Goal: Find specific page/section: Find specific page/section

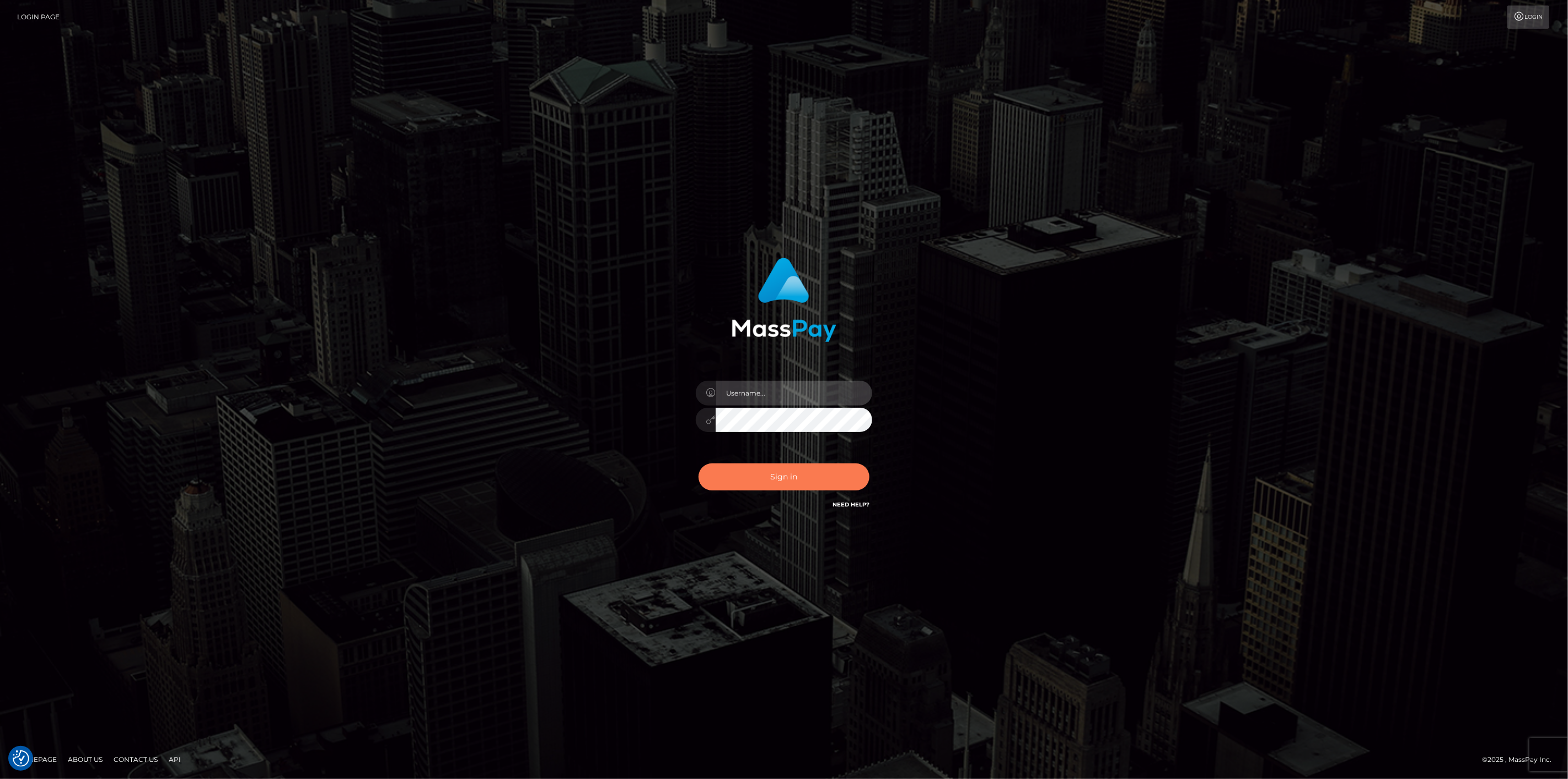
type input "scott.cm"
click at [824, 483] on button "Sign in" at bounding box center [784, 477] width 171 height 27
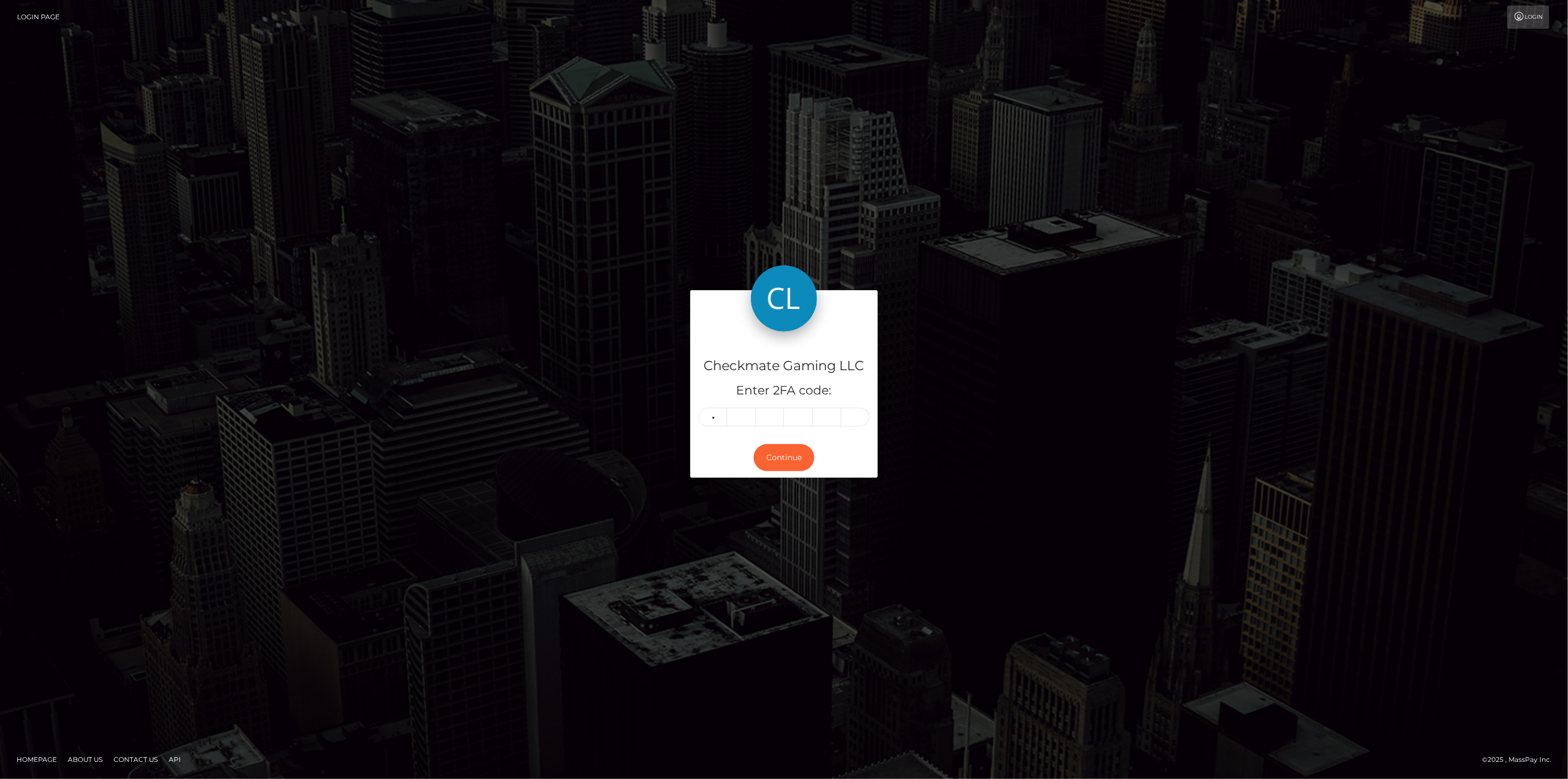
type input "5"
type input "8"
type input "6"
type input "0"
type input "7"
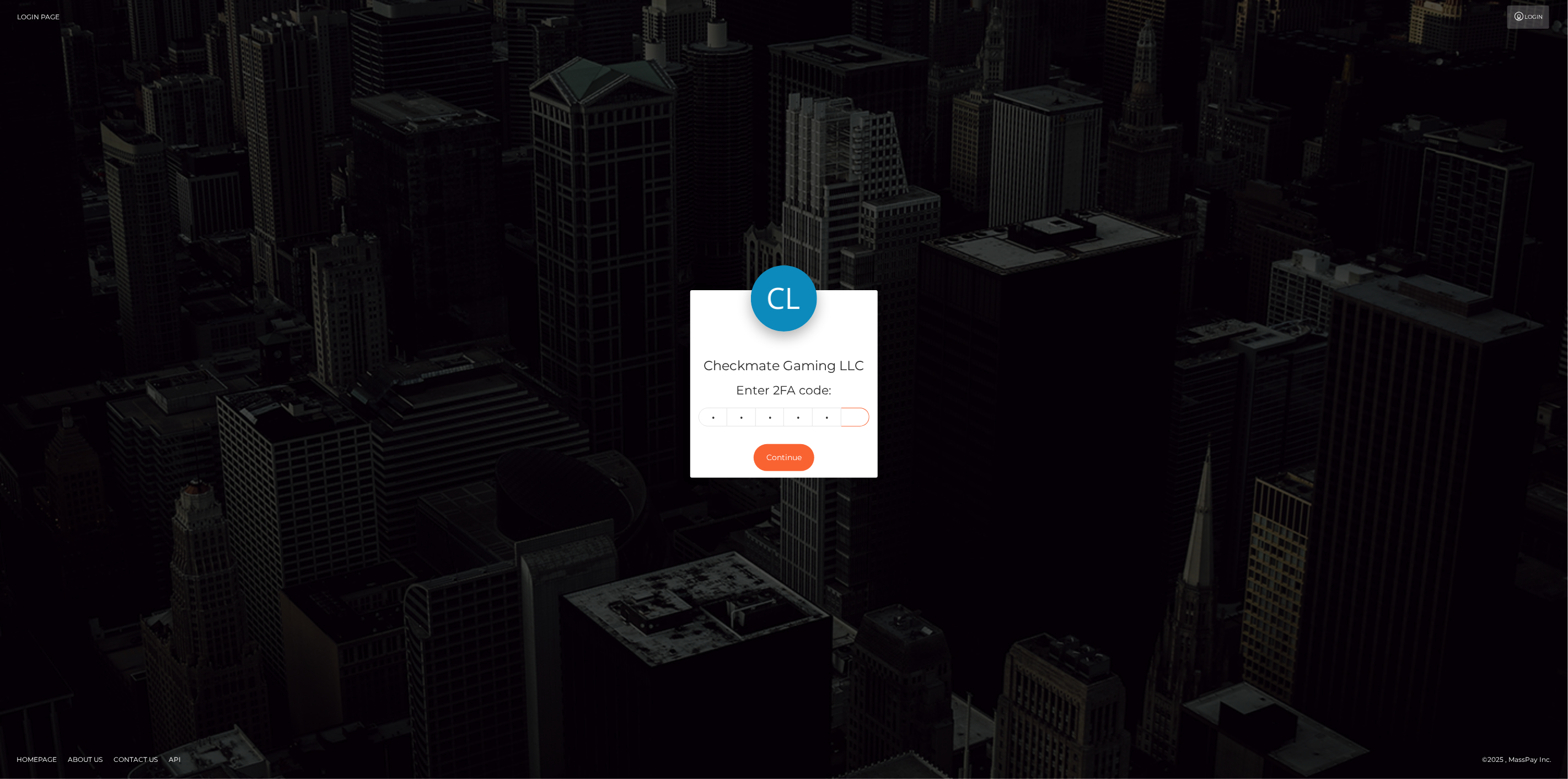
type input "3"
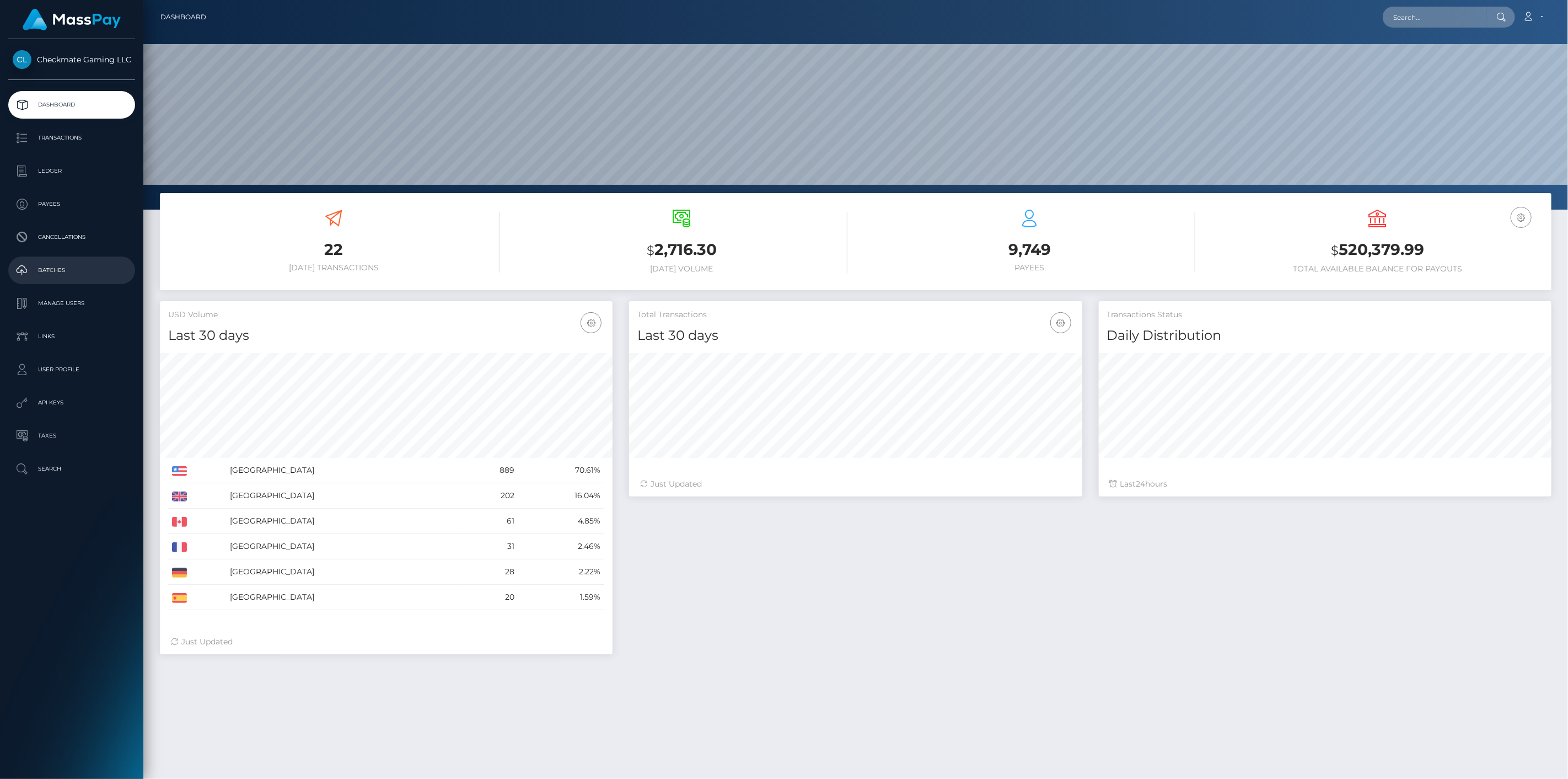
scroll to position [195, 454]
click at [55, 211] on p "Payees" at bounding box center [71, 204] width 118 height 16
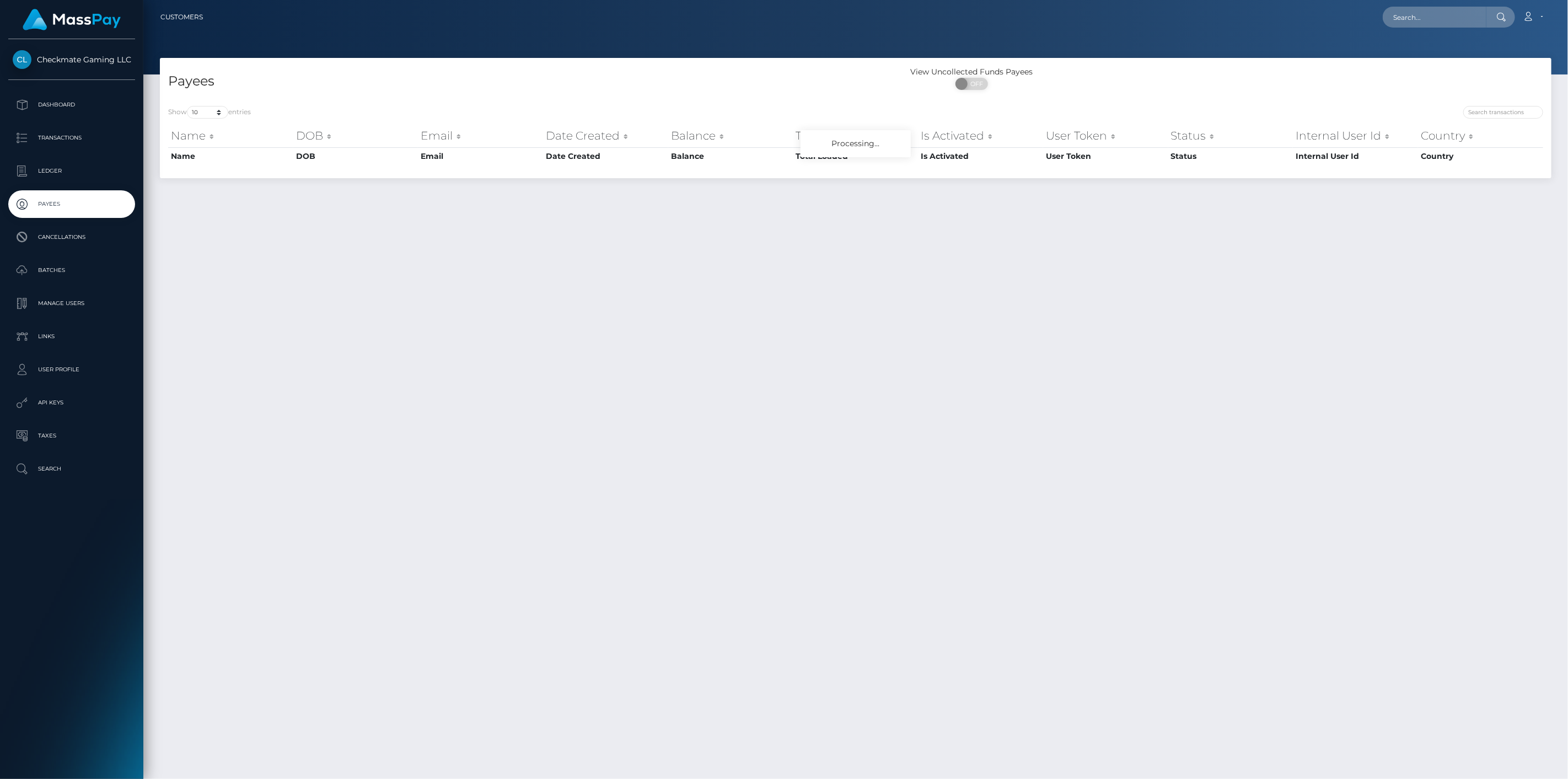
click at [1512, 119] on div at bounding box center [1203, 113] width 679 height 15
click at [1513, 112] on input "search" at bounding box center [1502, 112] width 80 height 13
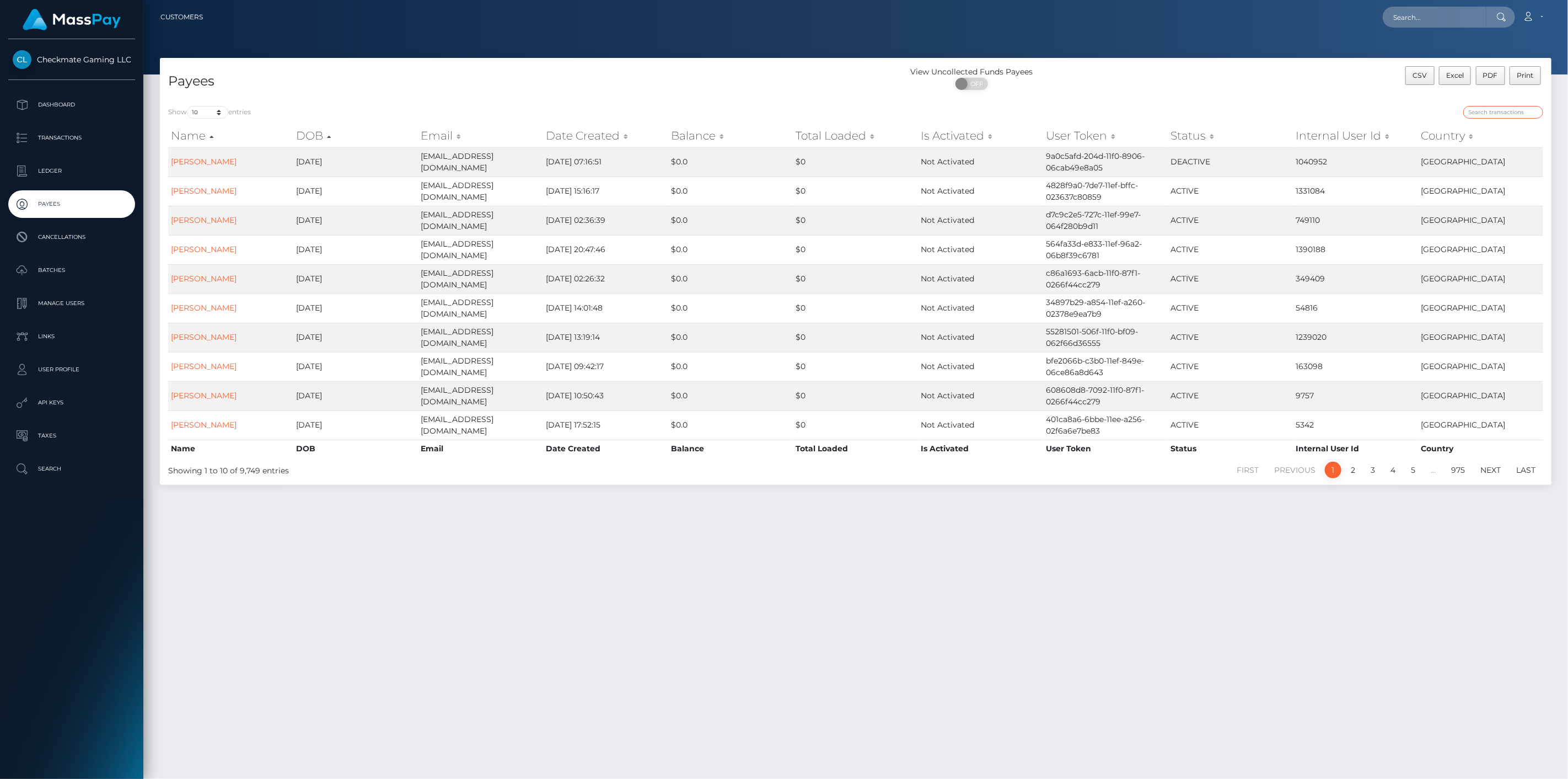
paste input "1013734"
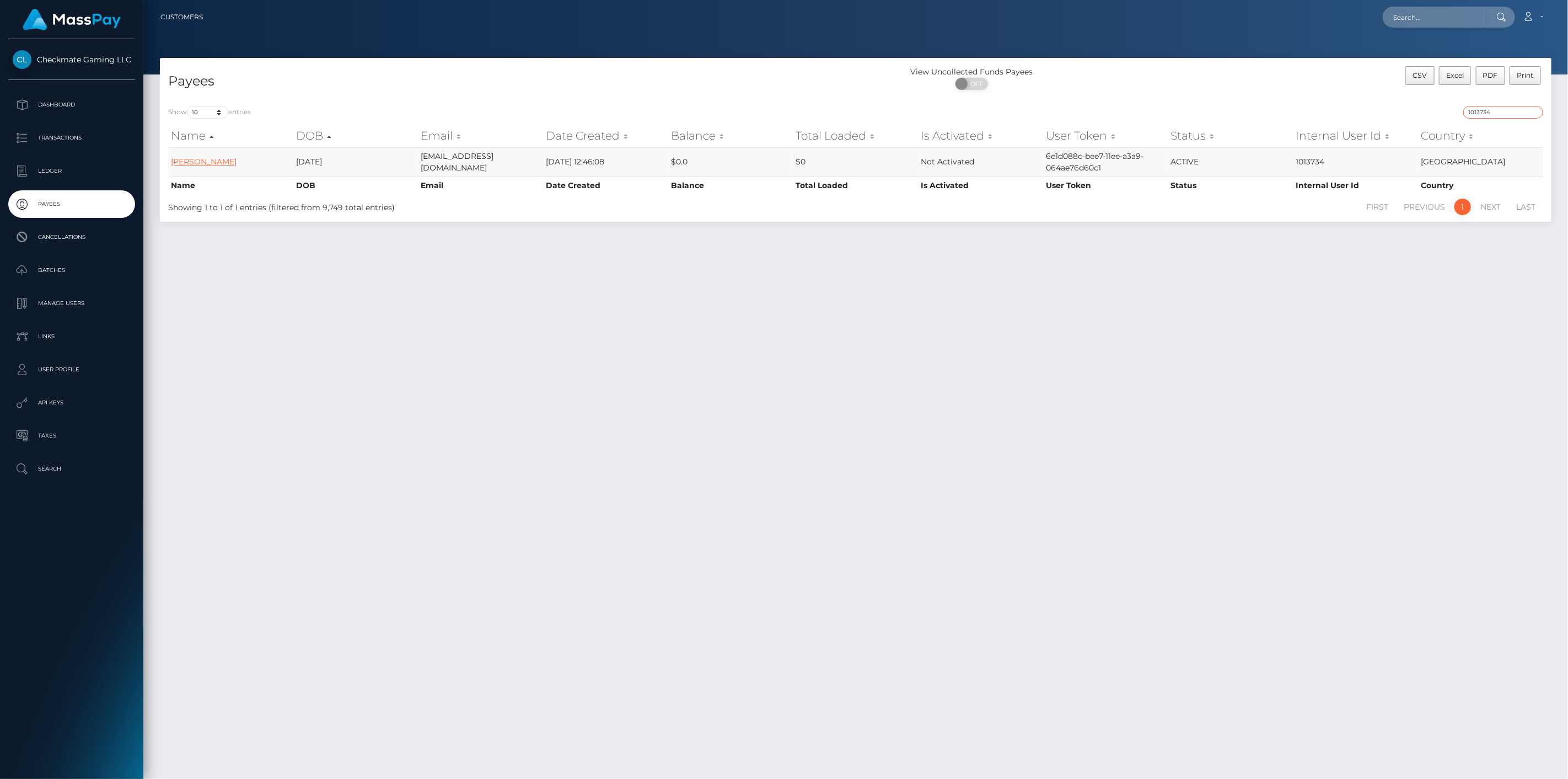
type input "1013734"
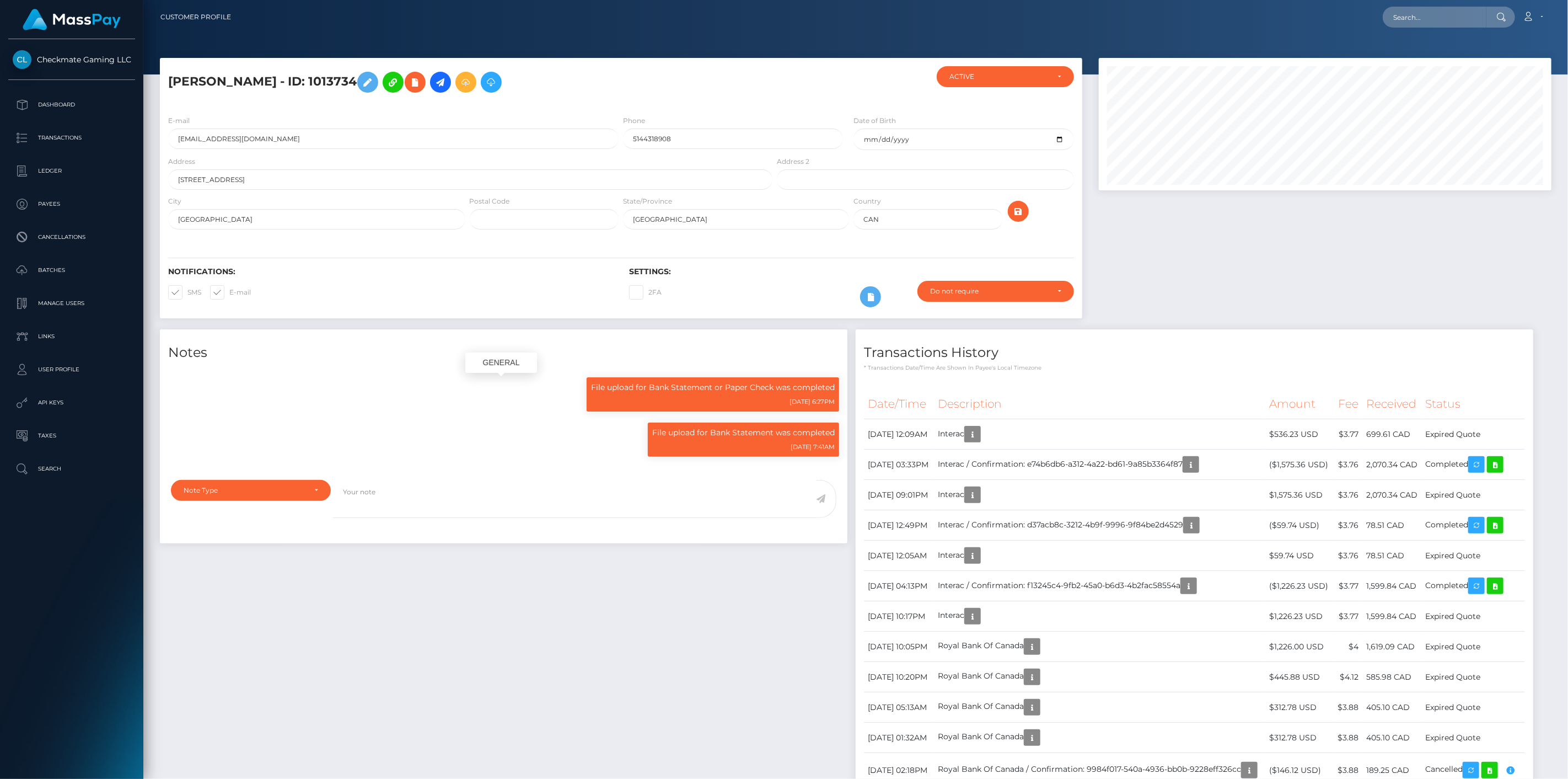
scroll to position [132, 454]
